Goal: Task Accomplishment & Management: Manage account settings

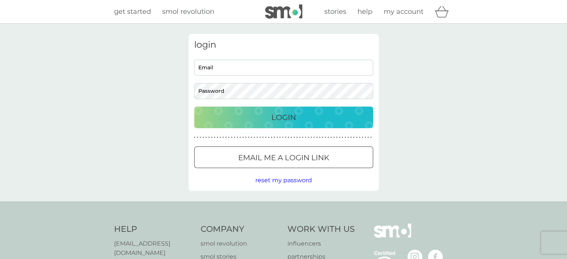
type input "buzkauk@gmail.com"
click at [281, 115] on p "Login" at bounding box center [283, 117] width 25 height 12
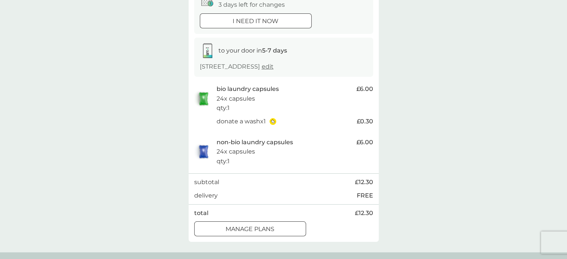
scroll to position [89, 0]
click at [288, 230] on div "manage plans" at bounding box center [250, 230] width 111 height 10
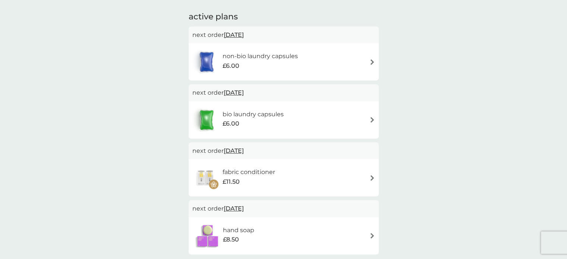
scroll to position [60, 0]
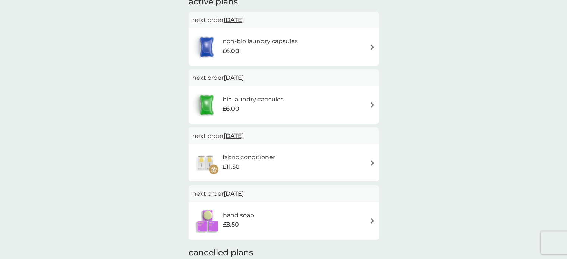
click at [370, 44] on img at bounding box center [372, 47] width 6 height 6
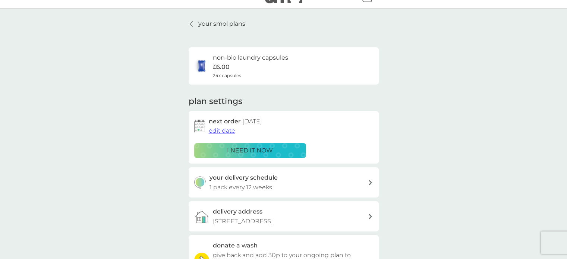
scroll to position [60, 0]
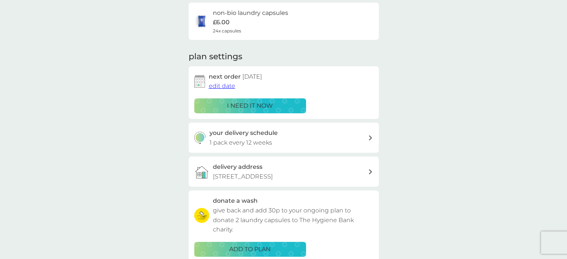
click at [221, 83] on span "edit date" at bounding box center [222, 85] width 26 height 7
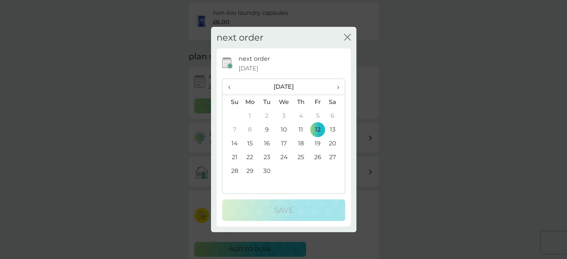
click at [338, 86] on span "›" at bounding box center [334, 87] width 7 height 16
click at [282, 113] on td "1" at bounding box center [283, 116] width 17 height 14
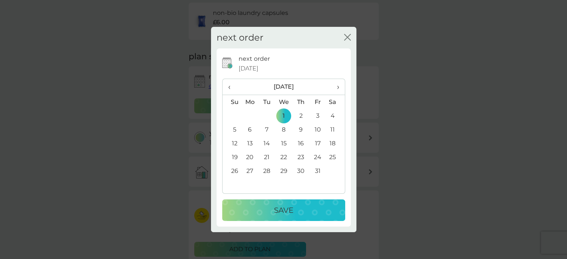
click at [280, 208] on p "Save" at bounding box center [283, 210] width 19 height 12
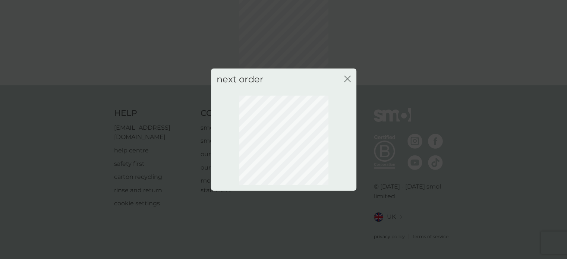
scroll to position [53, 0]
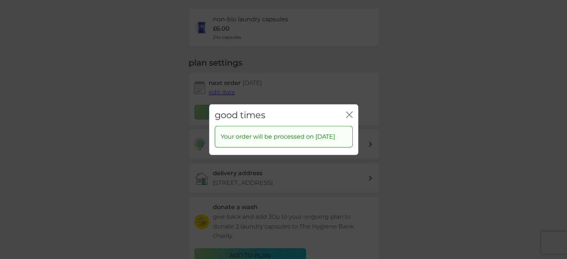
click at [346, 117] on icon "close" at bounding box center [349, 114] width 7 height 7
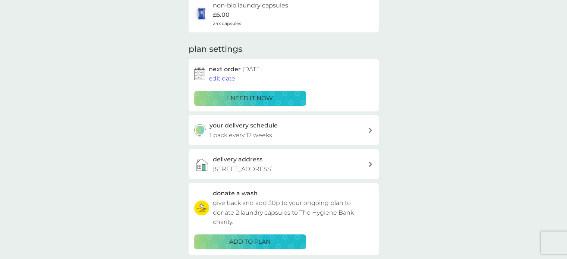
scroll to position [0, 0]
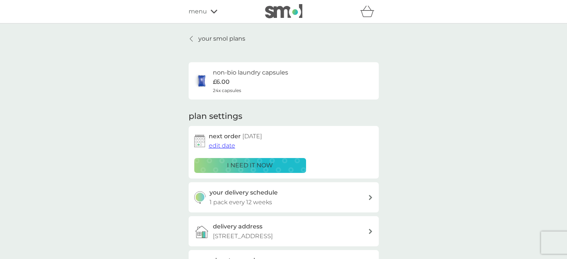
click at [191, 40] on icon at bounding box center [191, 38] width 3 height 5
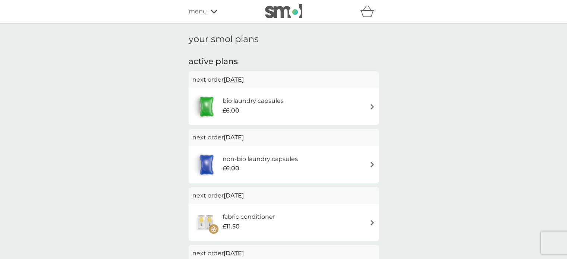
click at [358, 123] on div "bio laundry capsules £6.00" at bounding box center [284, 106] width 190 height 37
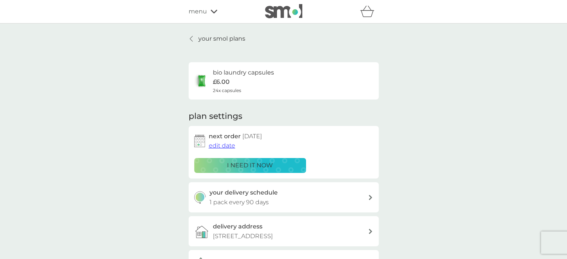
click at [228, 144] on span "edit date" at bounding box center [222, 145] width 26 height 7
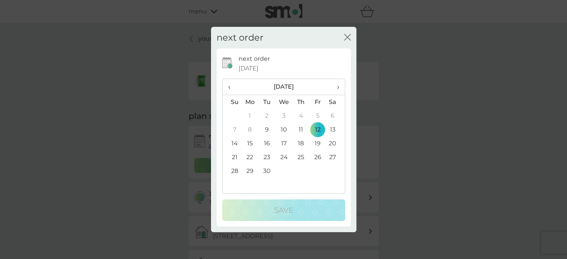
click at [337, 86] on span "›" at bounding box center [334, 87] width 7 height 16
click at [283, 116] on td "1" at bounding box center [283, 116] width 17 height 14
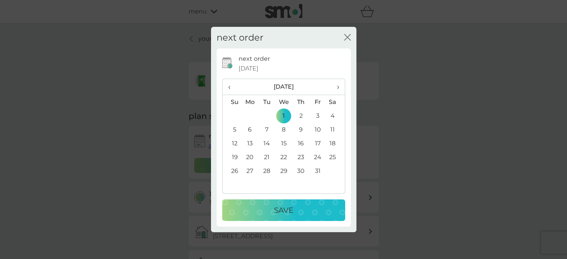
click at [301, 209] on div "Save" at bounding box center [284, 210] width 108 height 12
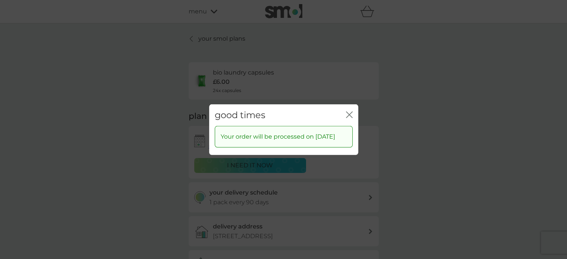
click at [349, 111] on icon "close" at bounding box center [349, 114] width 7 height 7
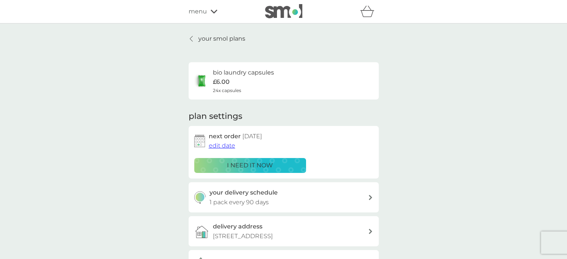
click at [194, 42] on link "your smol plans" at bounding box center [217, 39] width 57 height 10
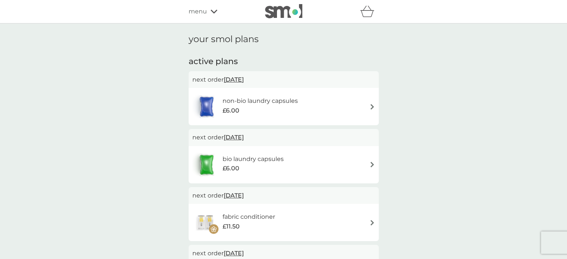
click at [369, 220] on img at bounding box center [372, 223] width 6 height 6
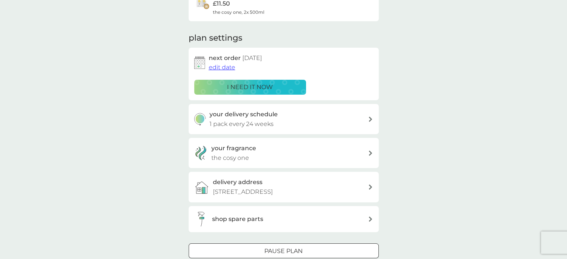
scroll to position [60, 0]
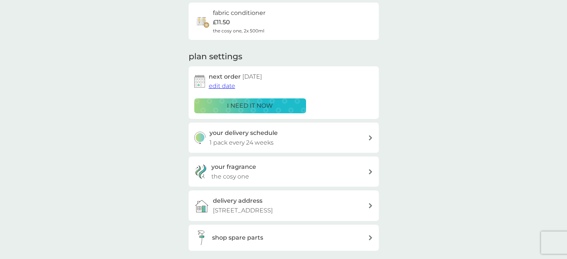
click at [215, 83] on span "edit date" at bounding box center [222, 85] width 26 height 7
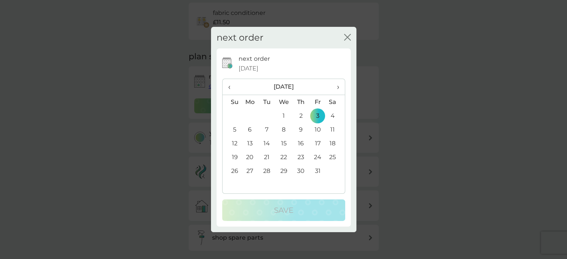
click at [339, 88] on th "›" at bounding box center [335, 87] width 19 height 16
click at [250, 125] on td "3" at bounding box center [249, 130] width 17 height 14
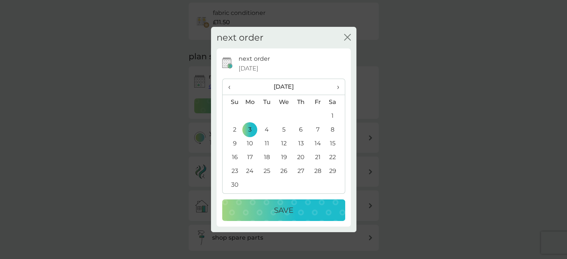
click at [301, 215] on div "Save" at bounding box center [284, 210] width 108 height 12
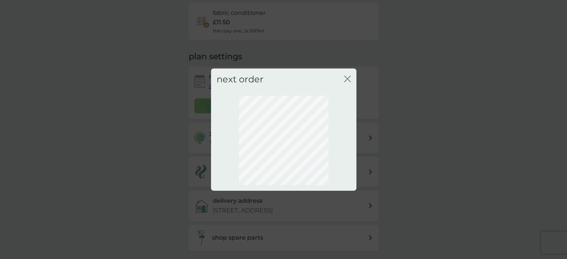
scroll to position [53, 0]
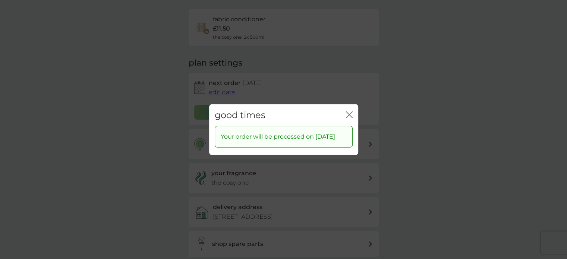
click at [349, 111] on icon "close" at bounding box center [350, 114] width 3 height 6
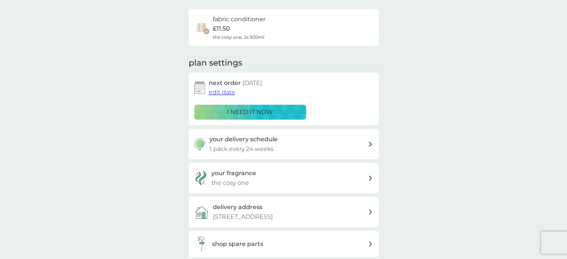
click at [423, 78] on div "your smol plans fabric conditioner £11.50 the cosy one, 2x 500ml plan settings …" at bounding box center [283, 142] width 567 height 344
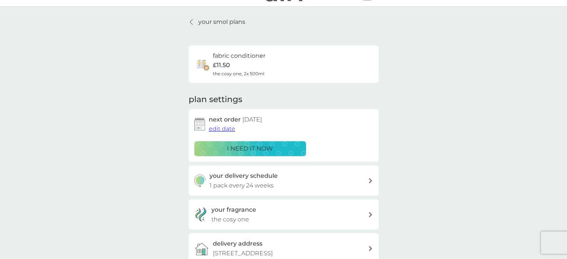
scroll to position [0, 0]
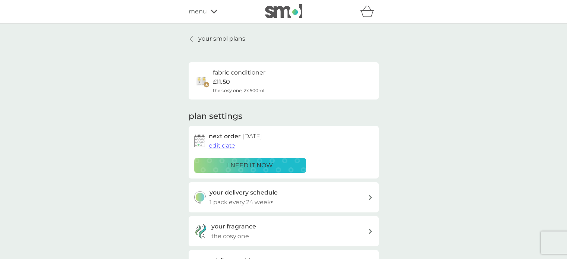
click at [190, 37] on icon at bounding box center [191, 39] width 3 height 6
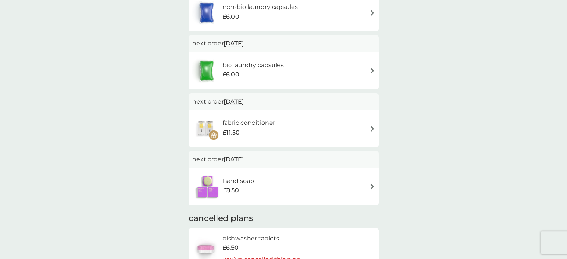
scroll to position [149, 0]
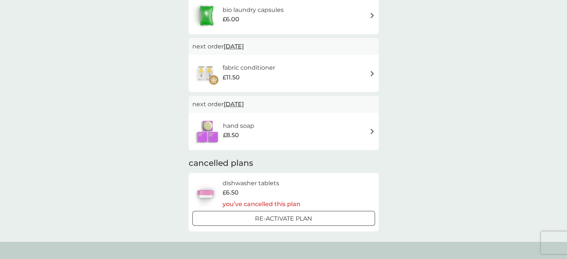
click at [228, 189] on span "£6.50" at bounding box center [230, 193] width 16 height 10
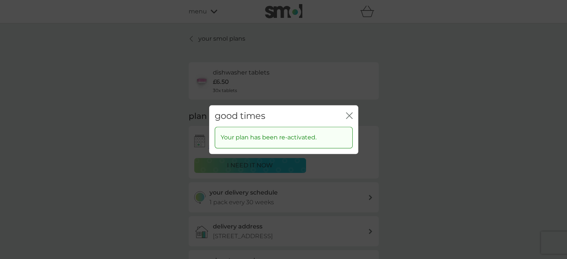
click at [348, 113] on icon "close" at bounding box center [349, 115] width 7 height 7
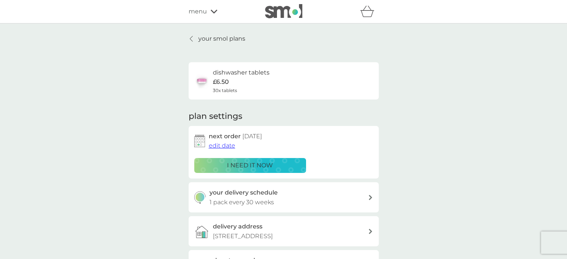
click at [338, 89] on div "dishwasher tablets £6.50 30x tablets" at bounding box center [283, 81] width 179 height 26
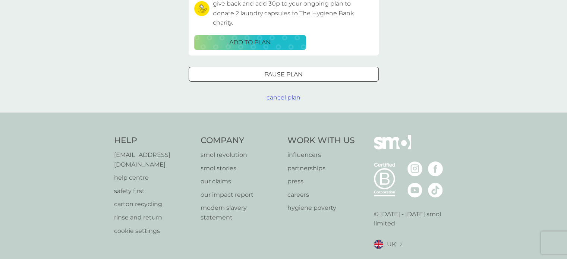
scroll to position [268, 0]
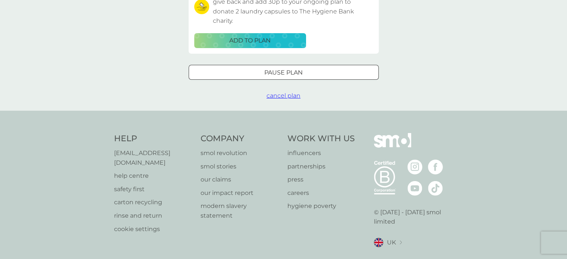
click at [293, 93] on span "cancel plan" at bounding box center [283, 95] width 34 height 7
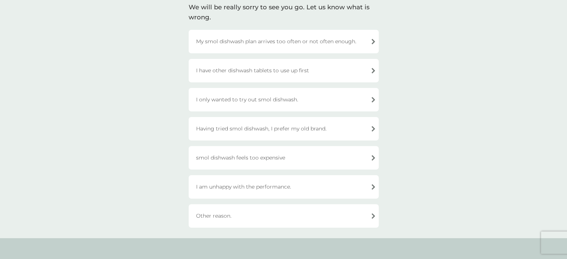
scroll to position [60, 0]
click at [362, 70] on div "I have other dishwash tablets to use up first" at bounding box center [284, 69] width 190 height 23
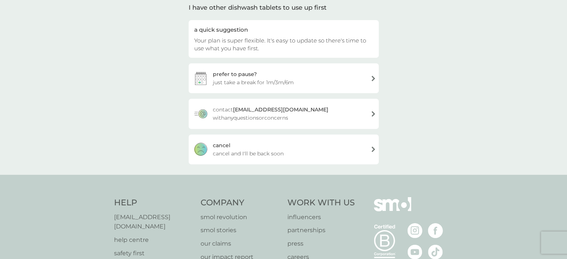
click at [366, 147] on div "[PERSON_NAME] and I'll be back soon" at bounding box center [284, 150] width 190 height 30
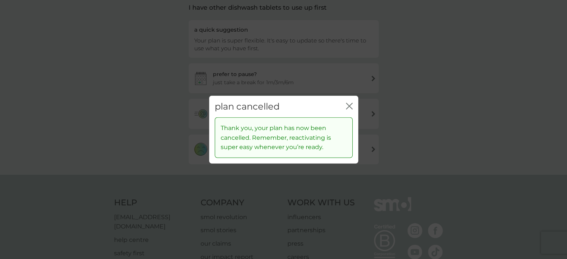
click at [348, 108] on icon "close" at bounding box center [349, 105] width 7 height 7
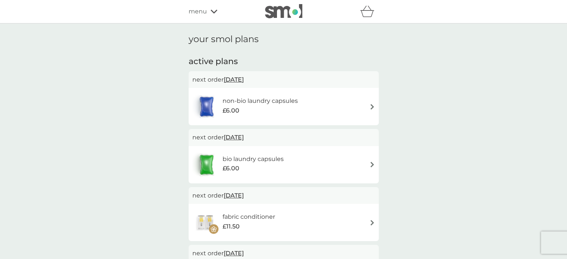
click at [194, 10] on span "menu" at bounding box center [198, 12] width 18 height 10
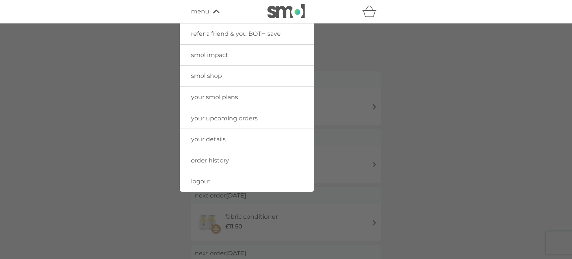
click at [247, 78] on link "smol shop" at bounding box center [247, 76] width 134 height 21
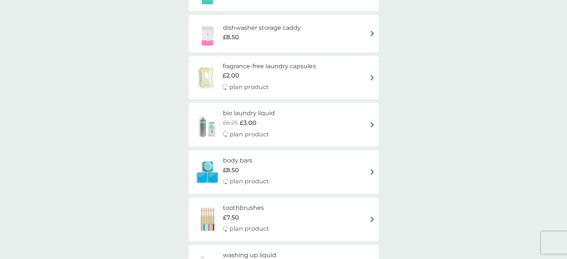
scroll to position [447, 0]
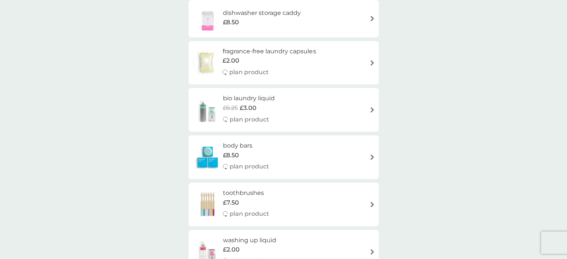
click at [374, 109] on img at bounding box center [372, 110] width 6 height 6
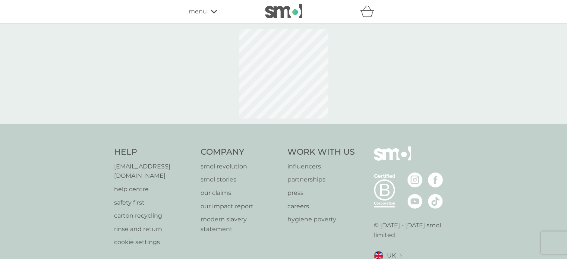
select select "91"
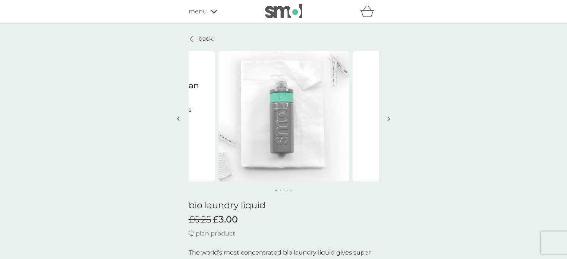
click at [201, 36] on p "back" at bounding box center [205, 39] width 15 height 10
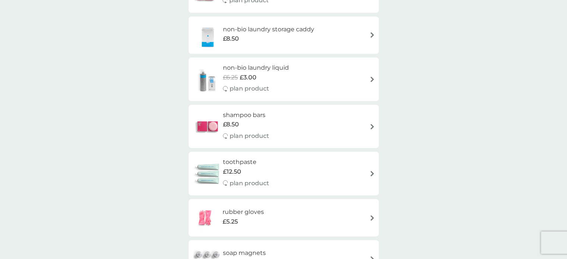
scroll to position [835, 0]
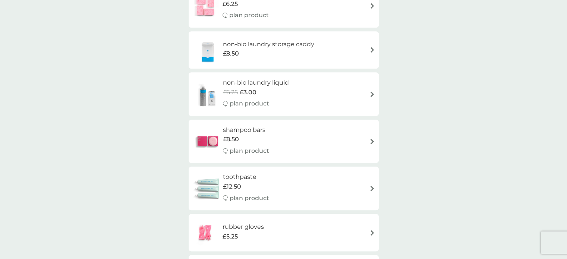
click at [346, 89] on div "non-bio laundry liquid £6.25 £3.00 plan product" at bounding box center [283, 94] width 183 height 32
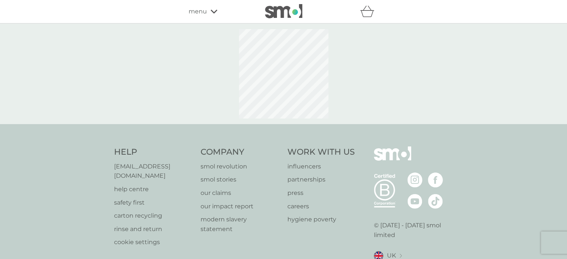
select select "91"
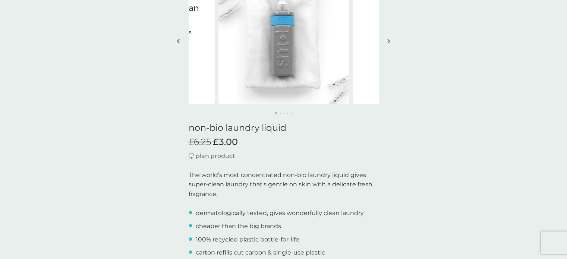
scroll to position [30, 0]
